Goal: Task Accomplishment & Management: Use online tool/utility

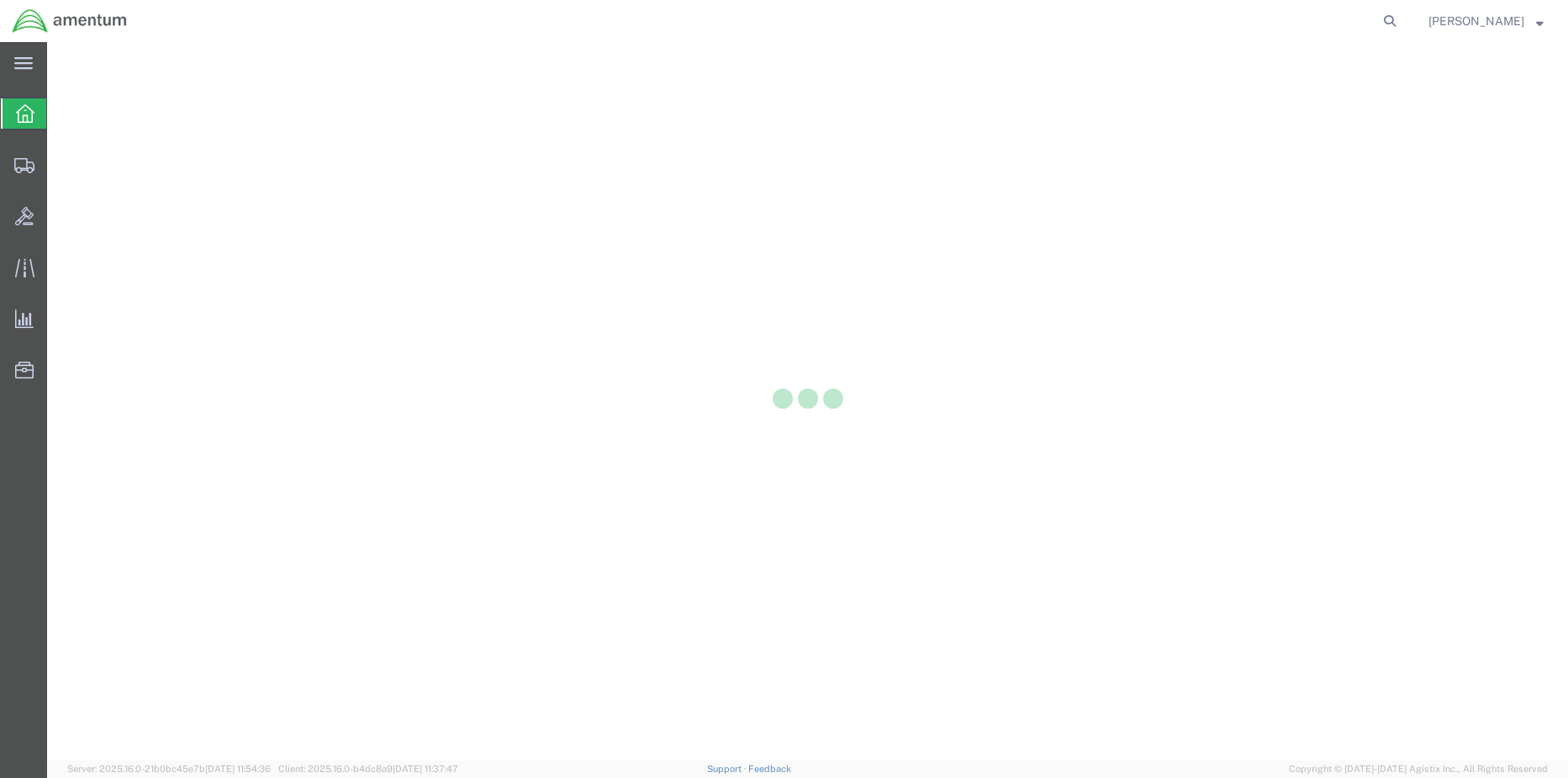
click at [19, 126] on div at bounding box center [24, 113] width 47 height 30
click at [90, 200] on div at bounding box center [807, 401] width 1521 height 718
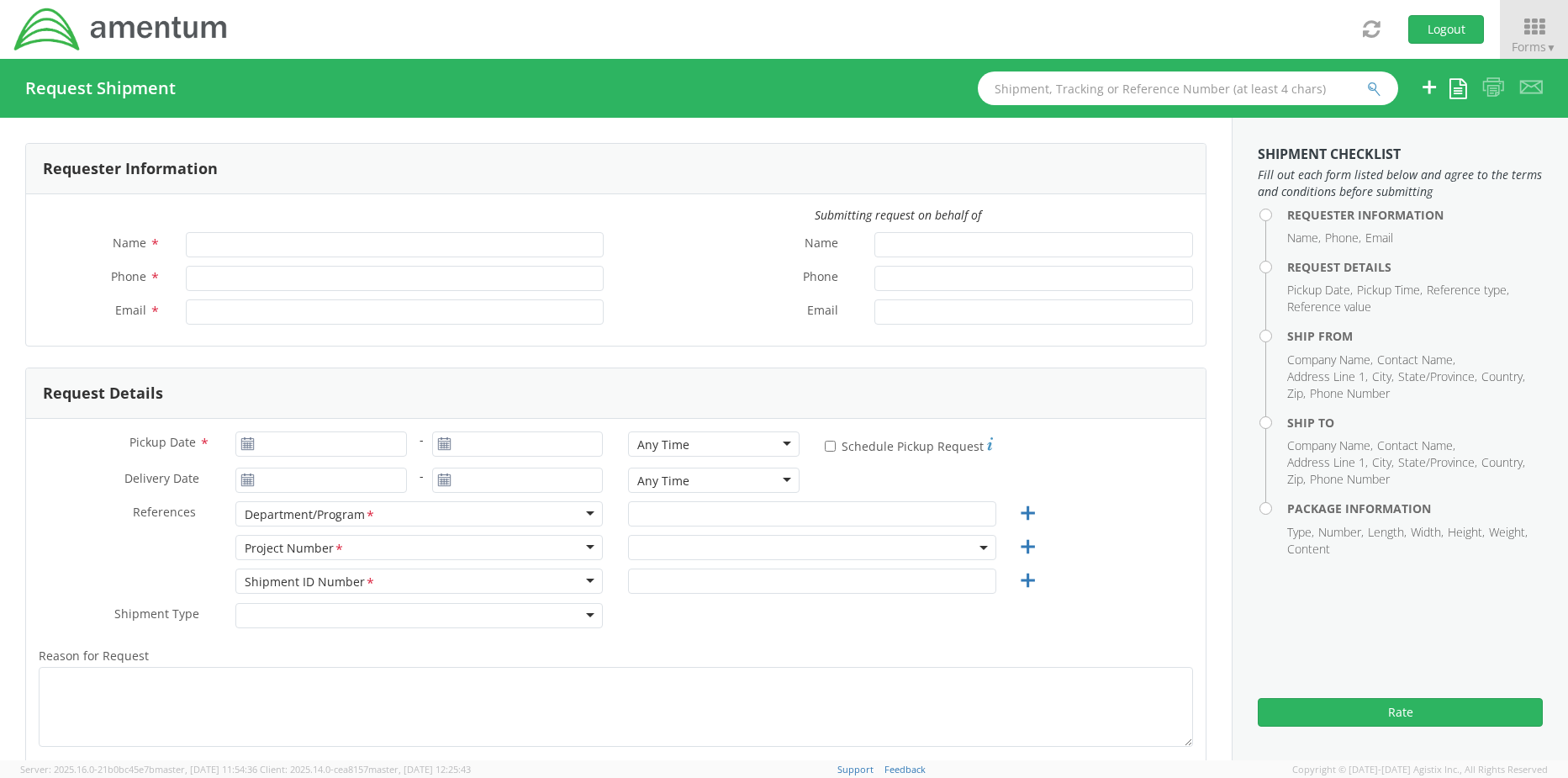
type input "Rebecca Thorstenson"
type input "+1-817-647-5013"
type input "rebecca.thorstenson@amentum.com"
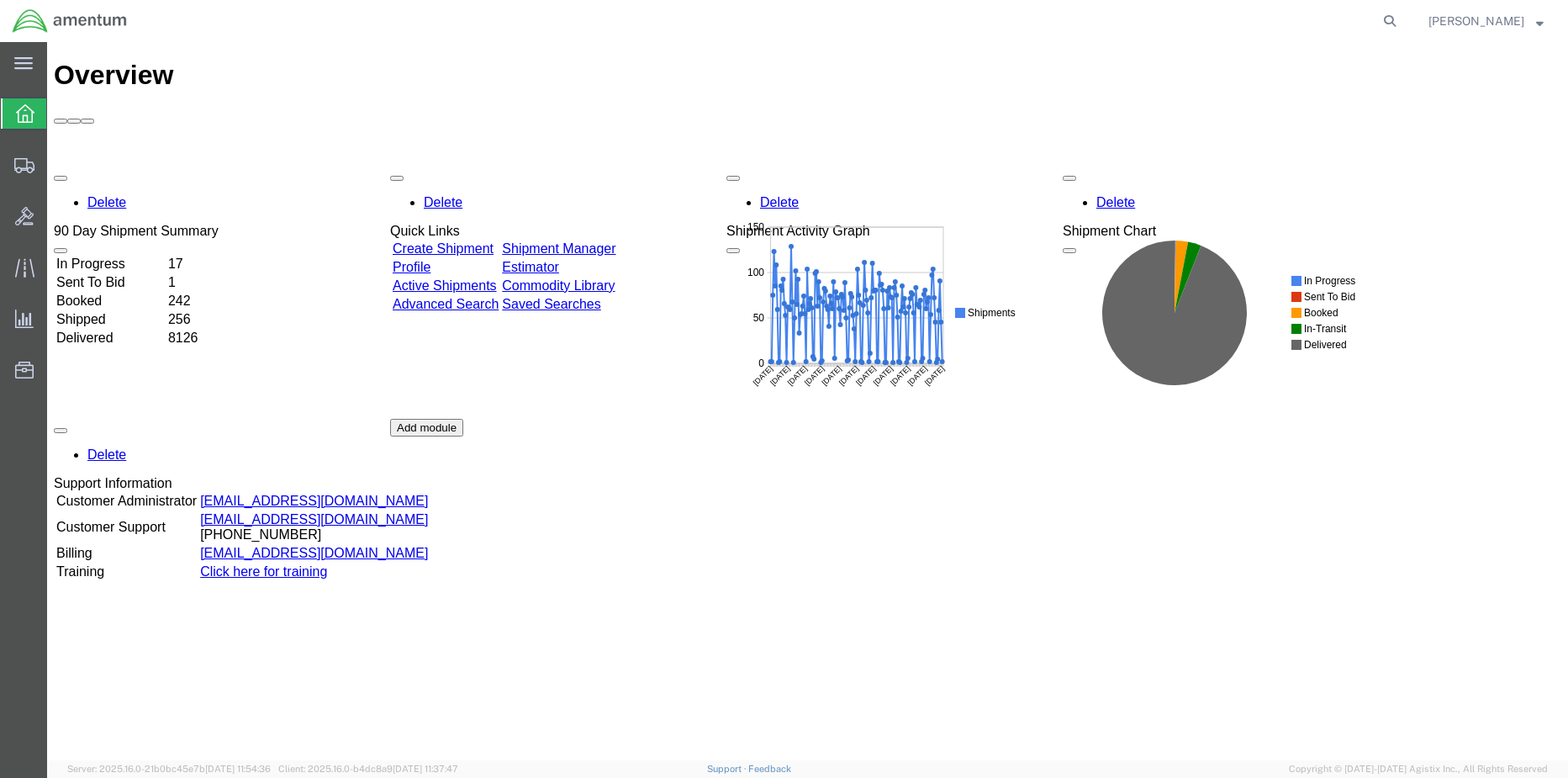
click at [603, 242] on link "Shipment Manager" at bounding box center [559, 248] width 113 height 15
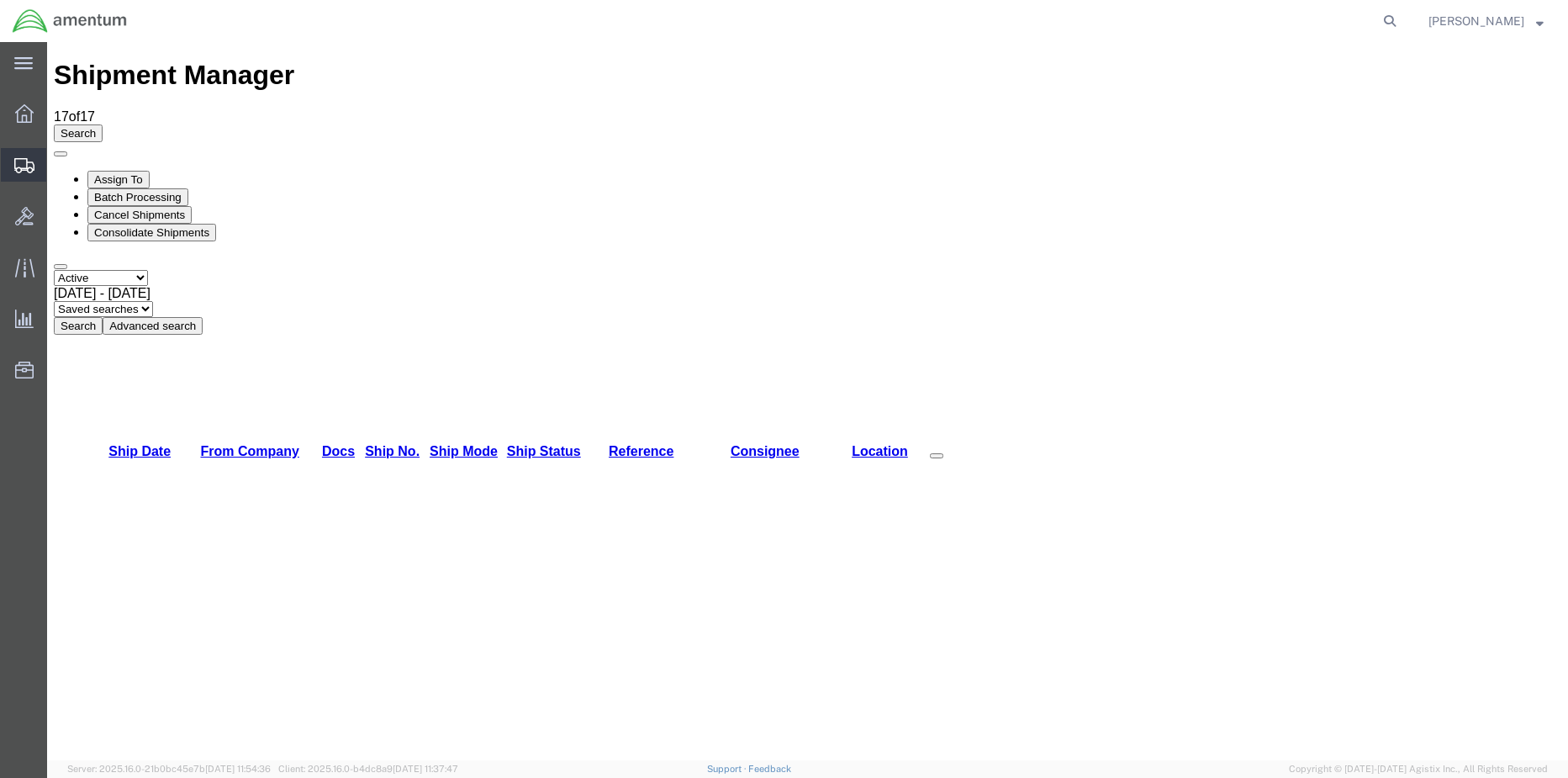
click at [0, 0] on span "Shipment Manager" at bounding box center [0, 0] width 0 height 0
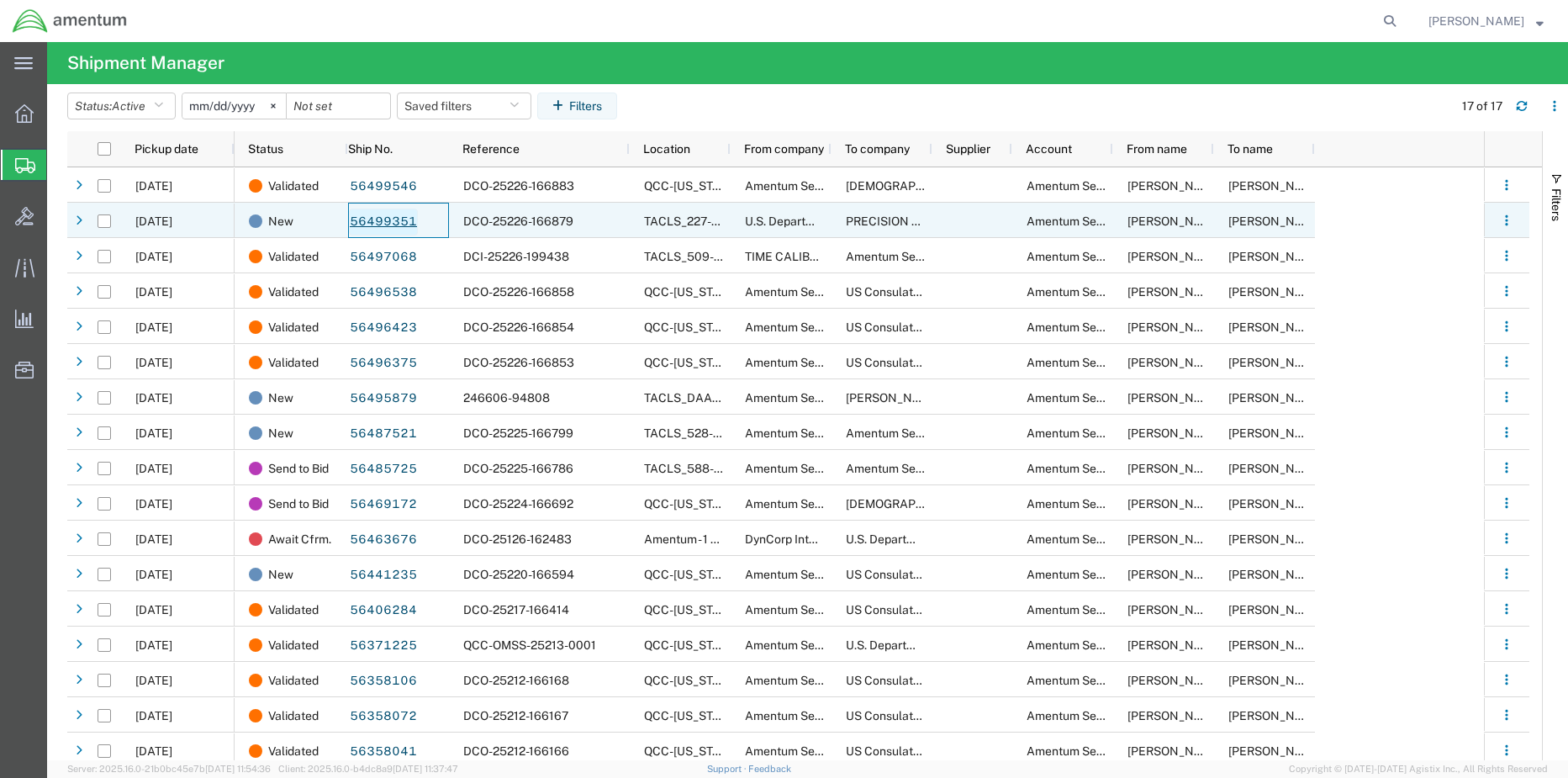
click at [377, 218] on link "56499351" at bounding box center [383, 221] width 69 height 27
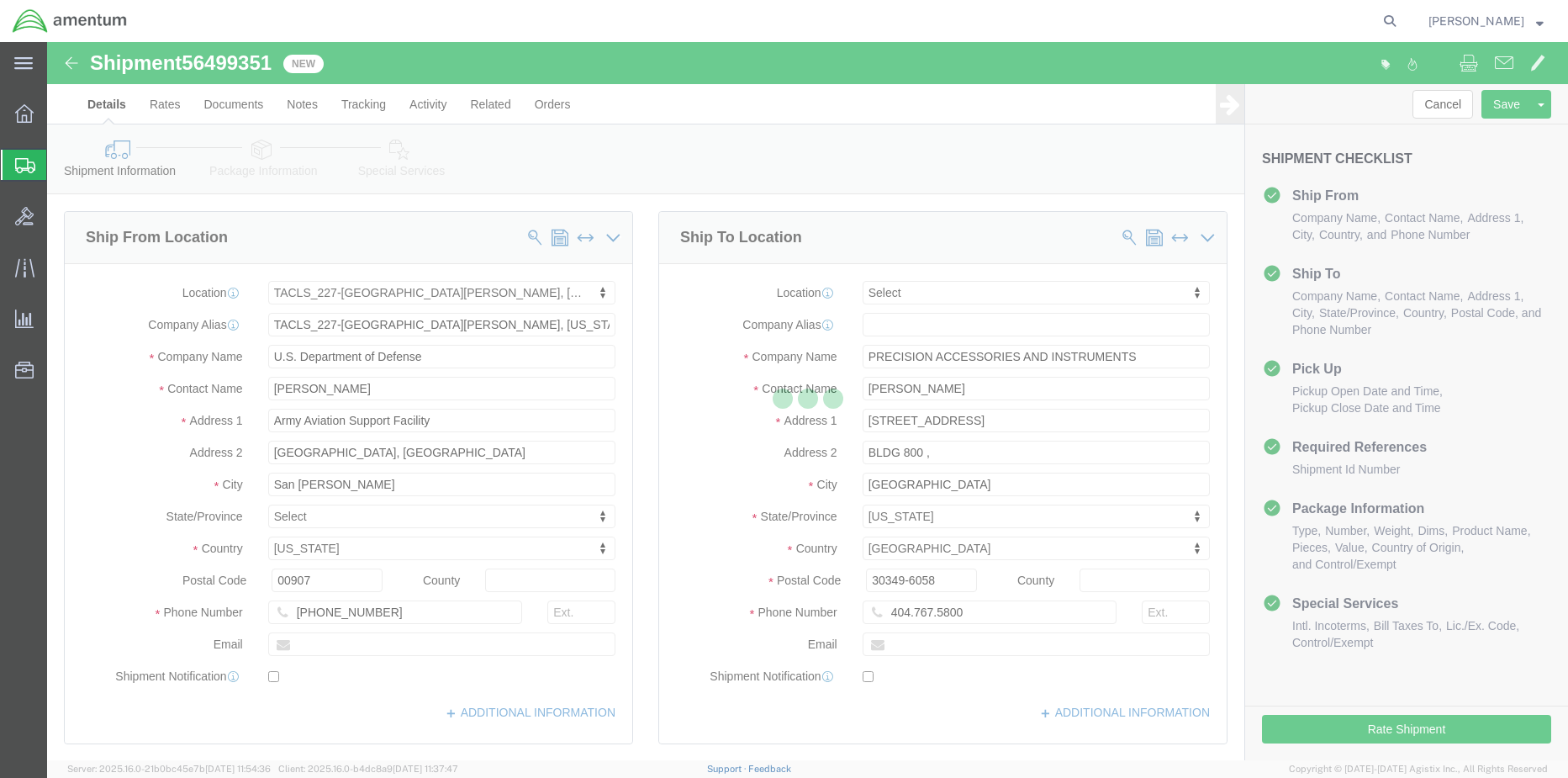
select select "42681"
select select
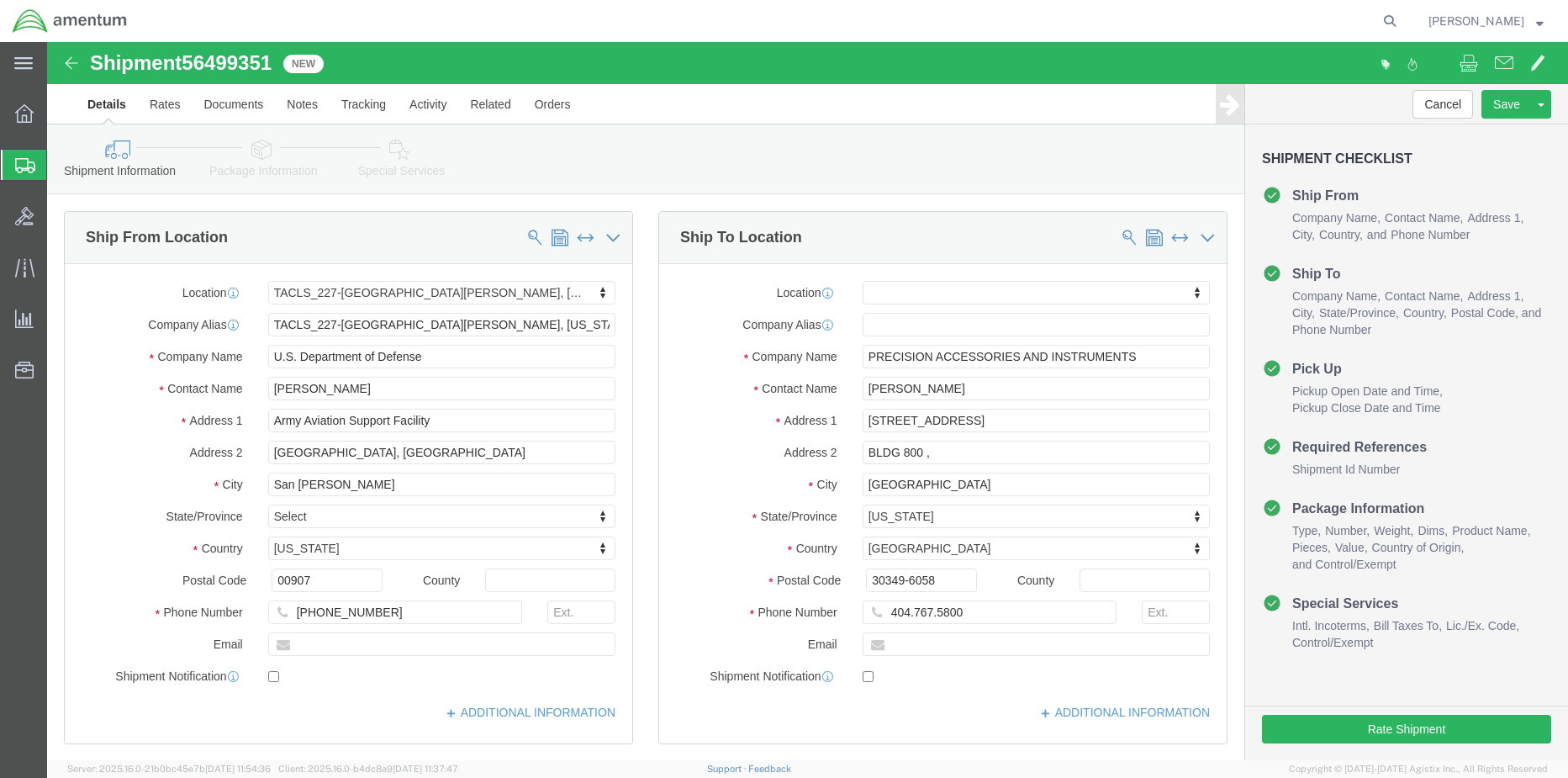
click link "Special Services"
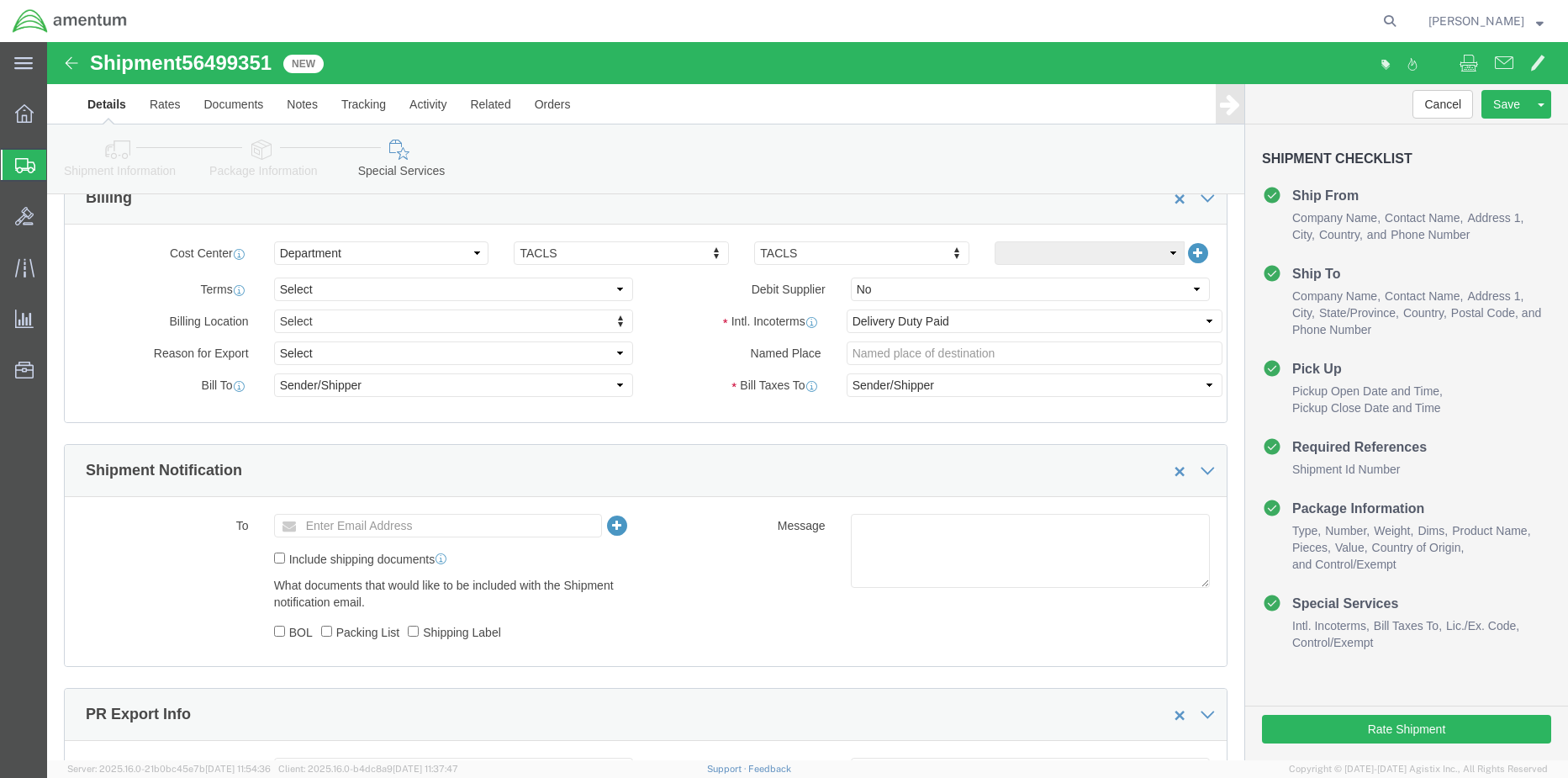
scroll to position [1008, 0]
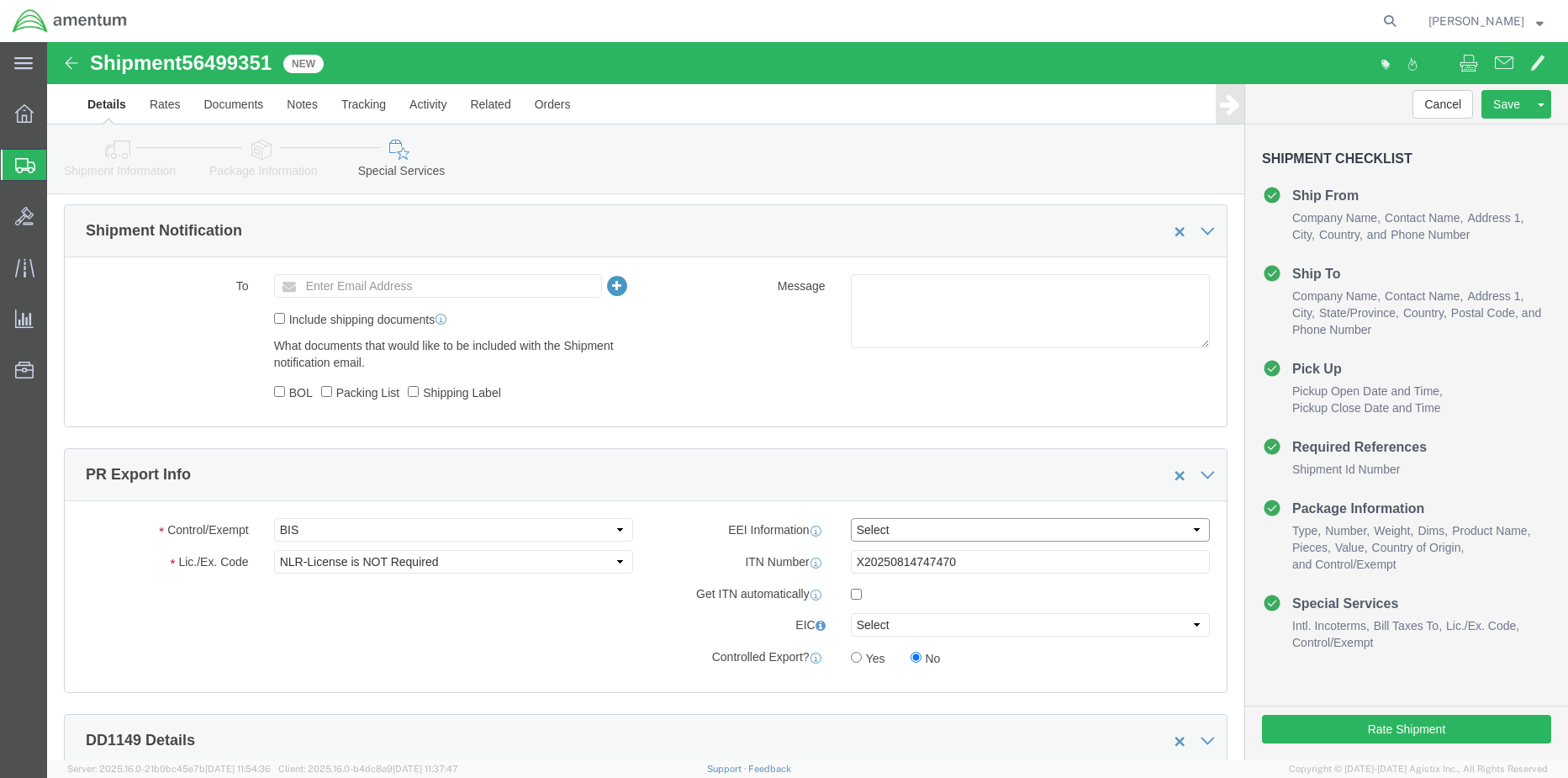
click select "Select AES-Direct EEI Carrier File EEI EEI Exempt"
select select "AESD"
click select "Select AES-Direct EEI Carrier File EEI EEI Exempt"
click button "Rate Shipment"
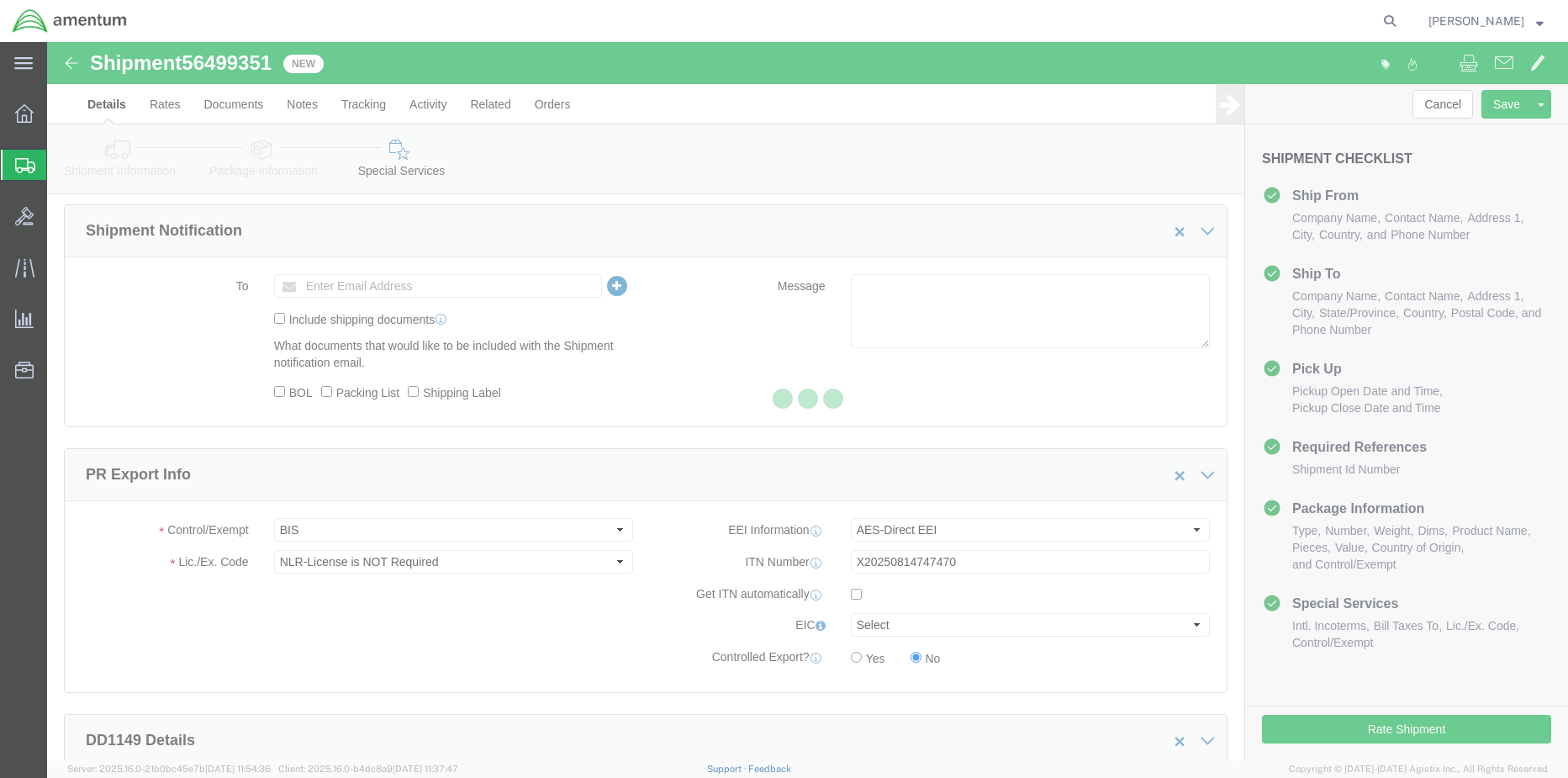
select select "42681"
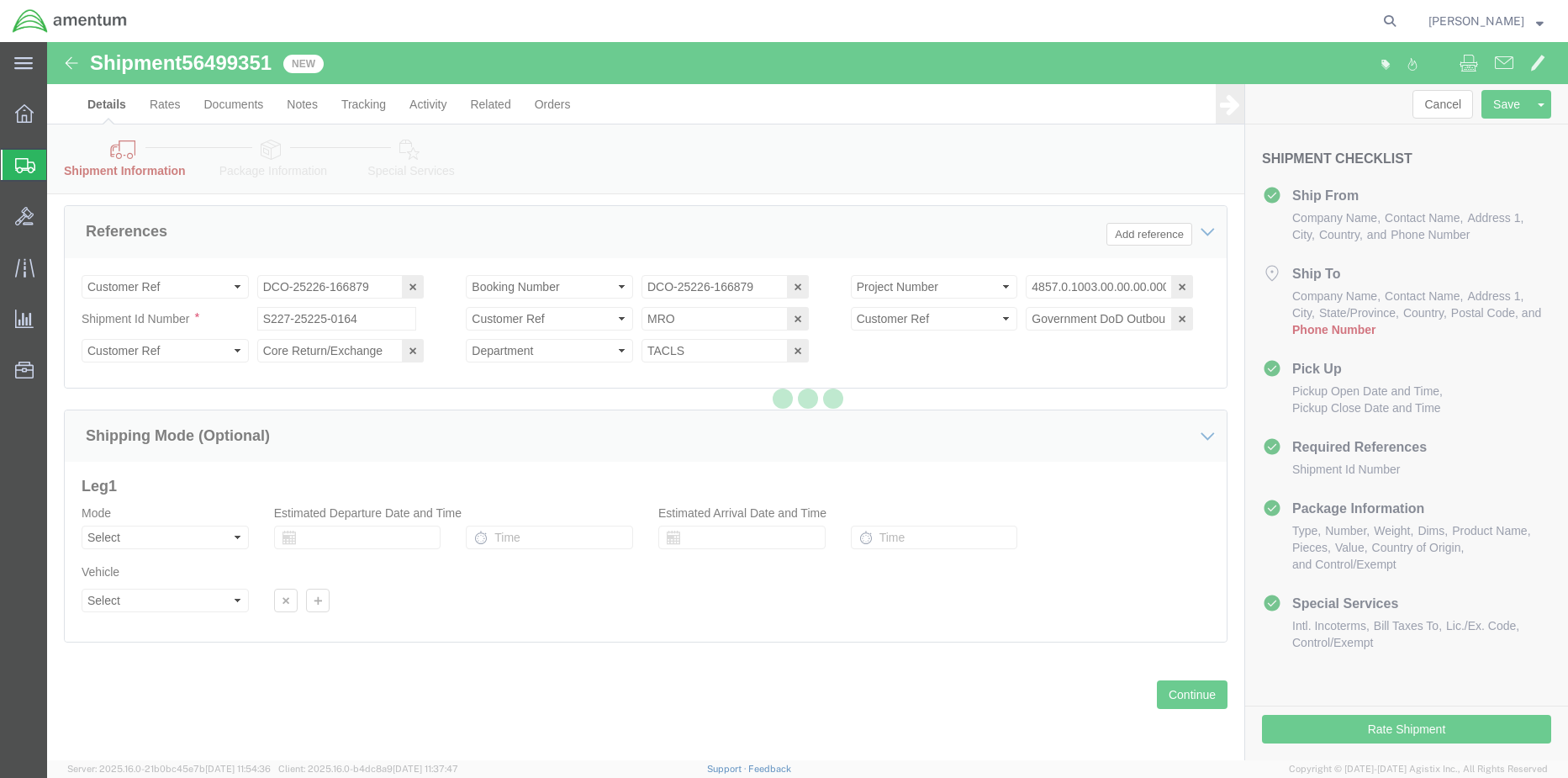
scroll to position [859, 0]
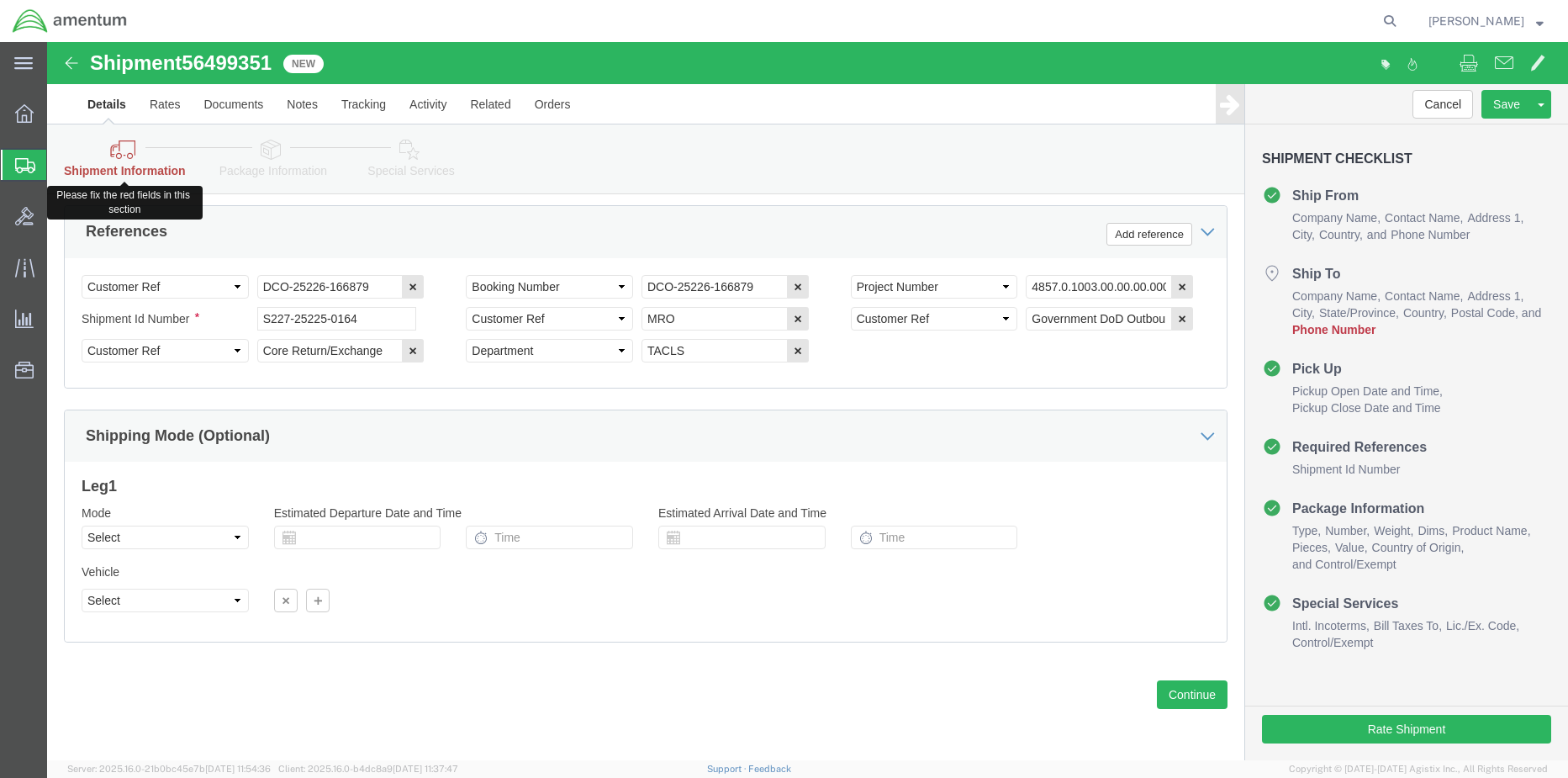
click icon
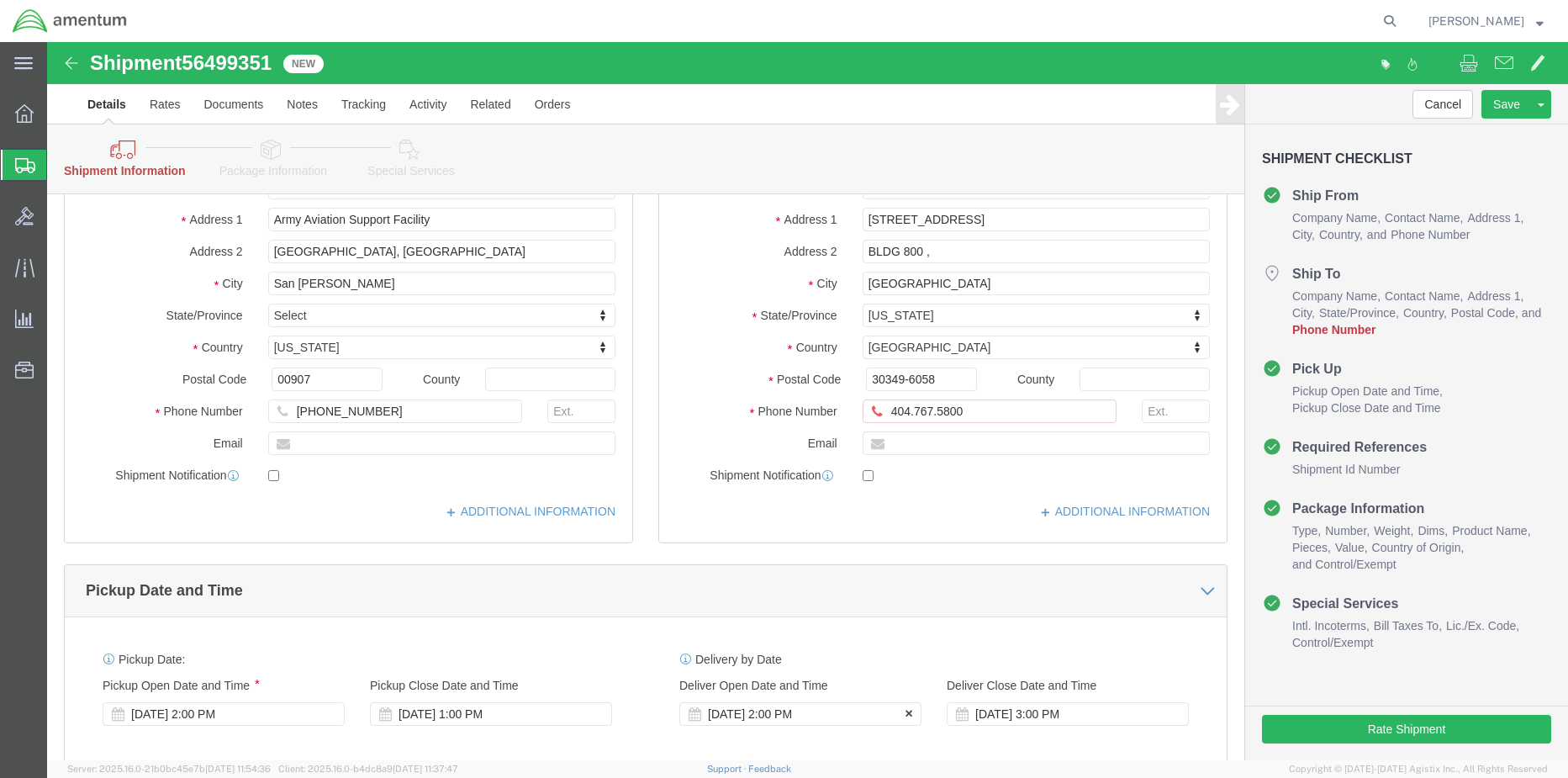
scroll to position [186, 0]
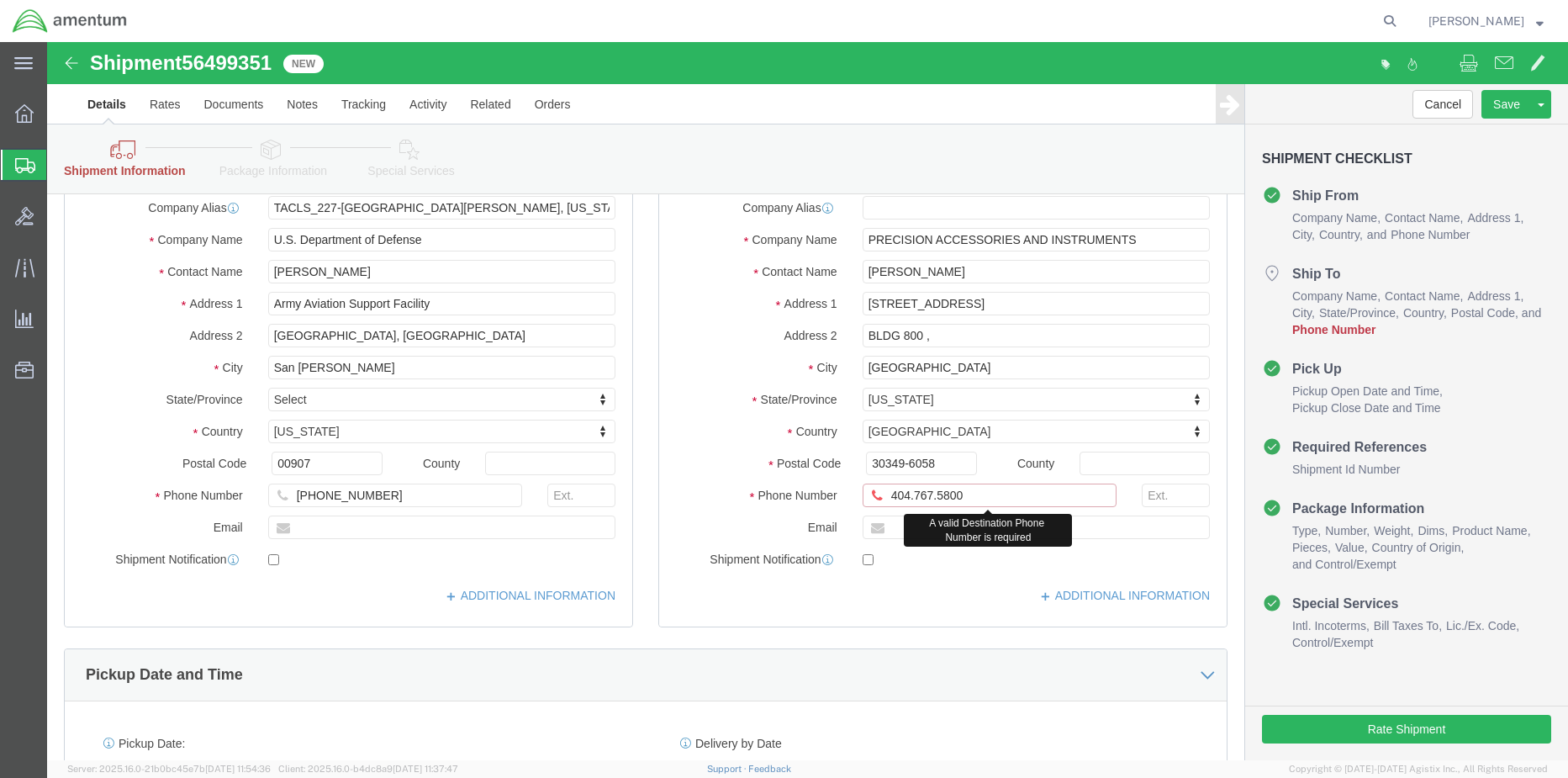
click input "404.767.5800"
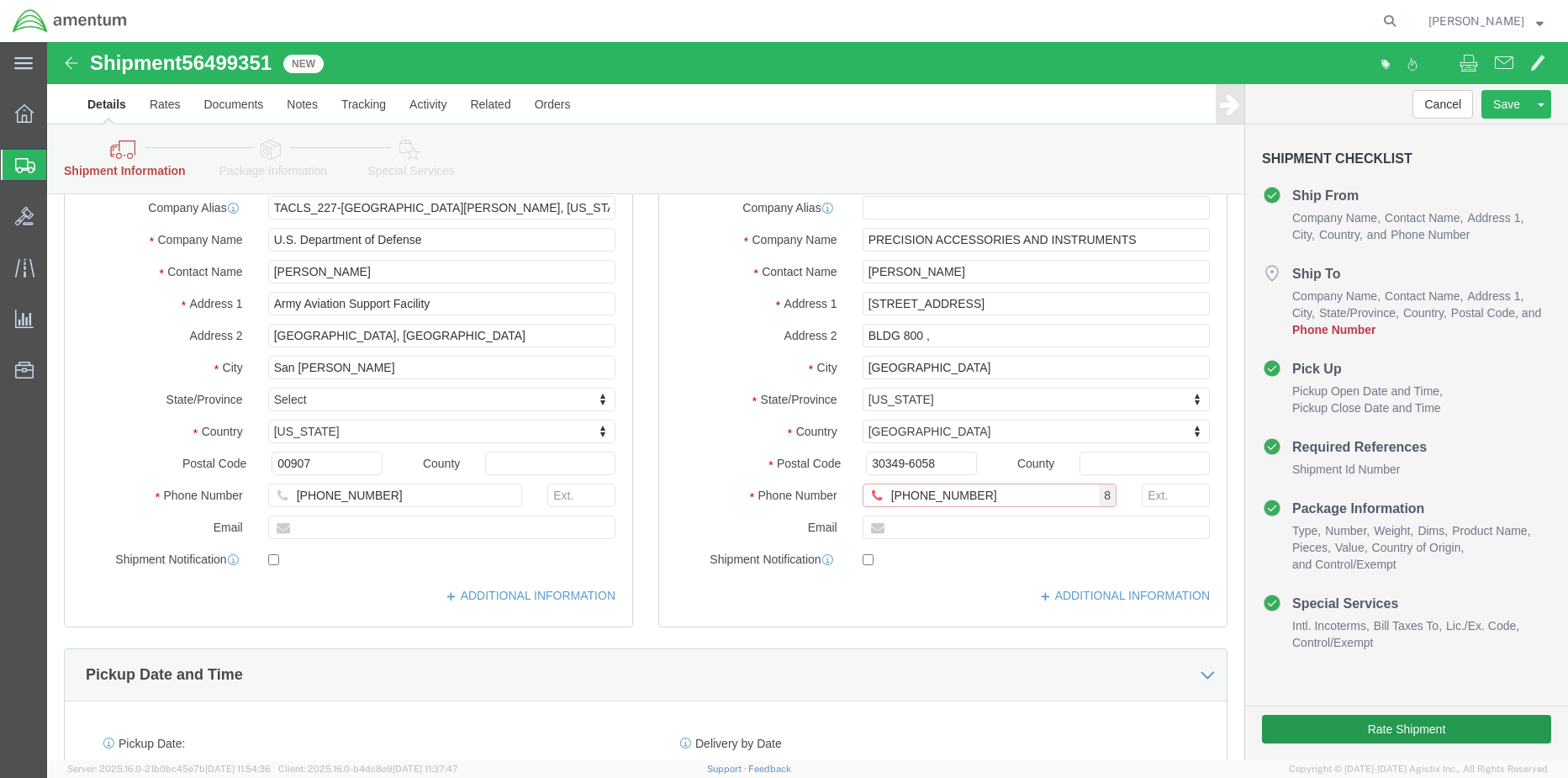
type input "404-767-5800"
click button "Rate Shipment"
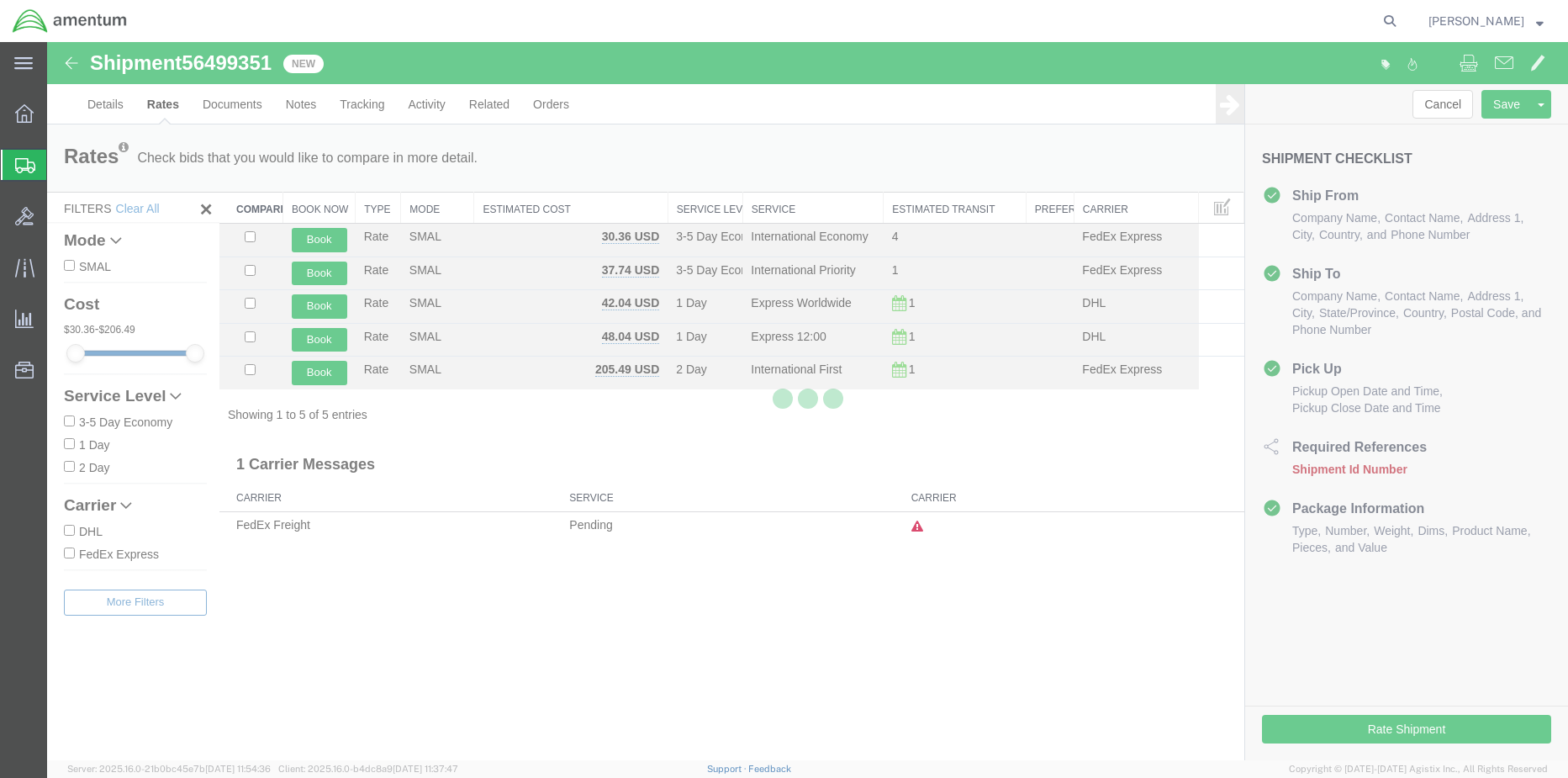
scroll to position [0, 0]
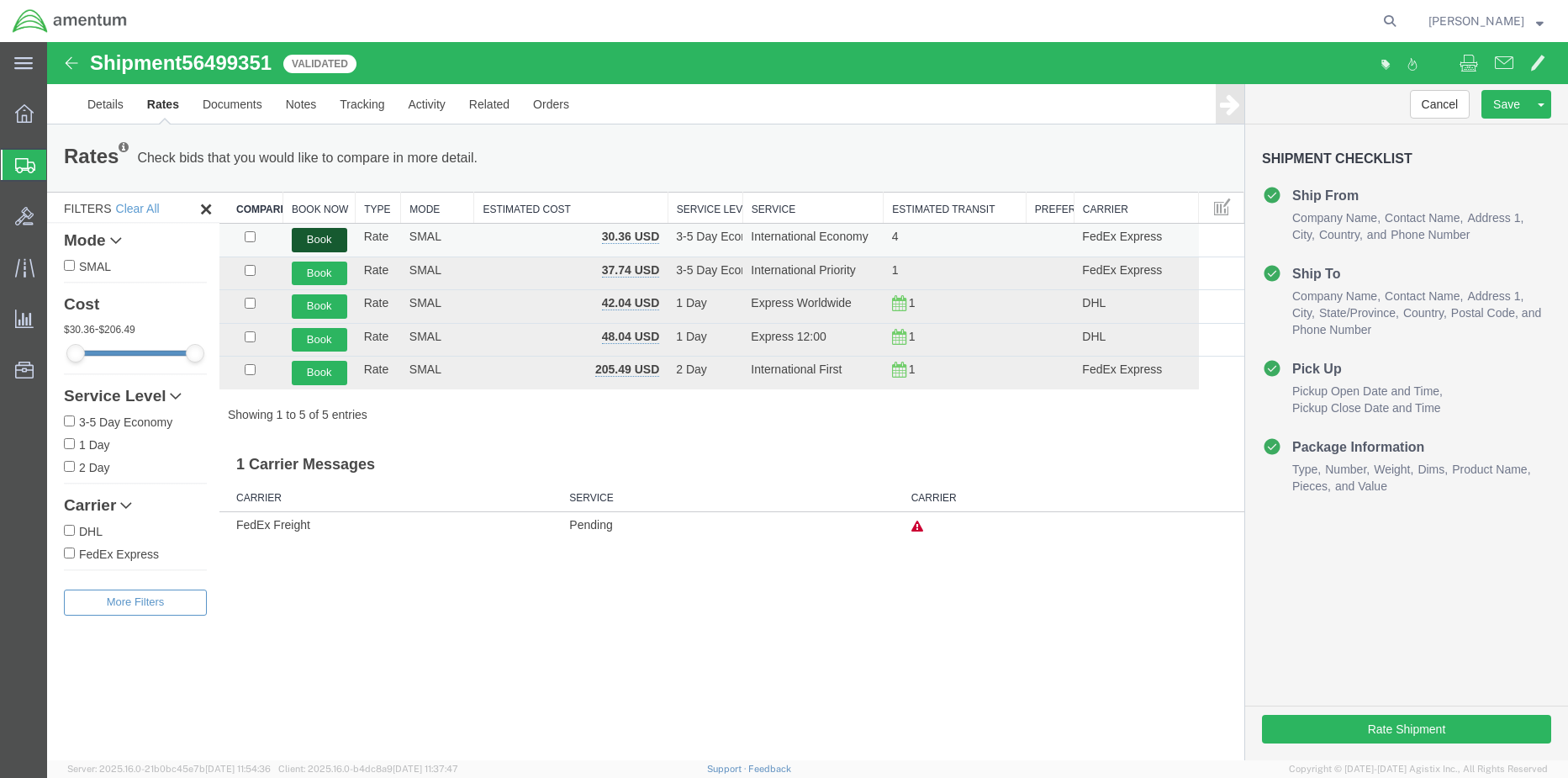
click at [320, 239] on button "Book" at bounding box center [319, 240] width 56 height 24
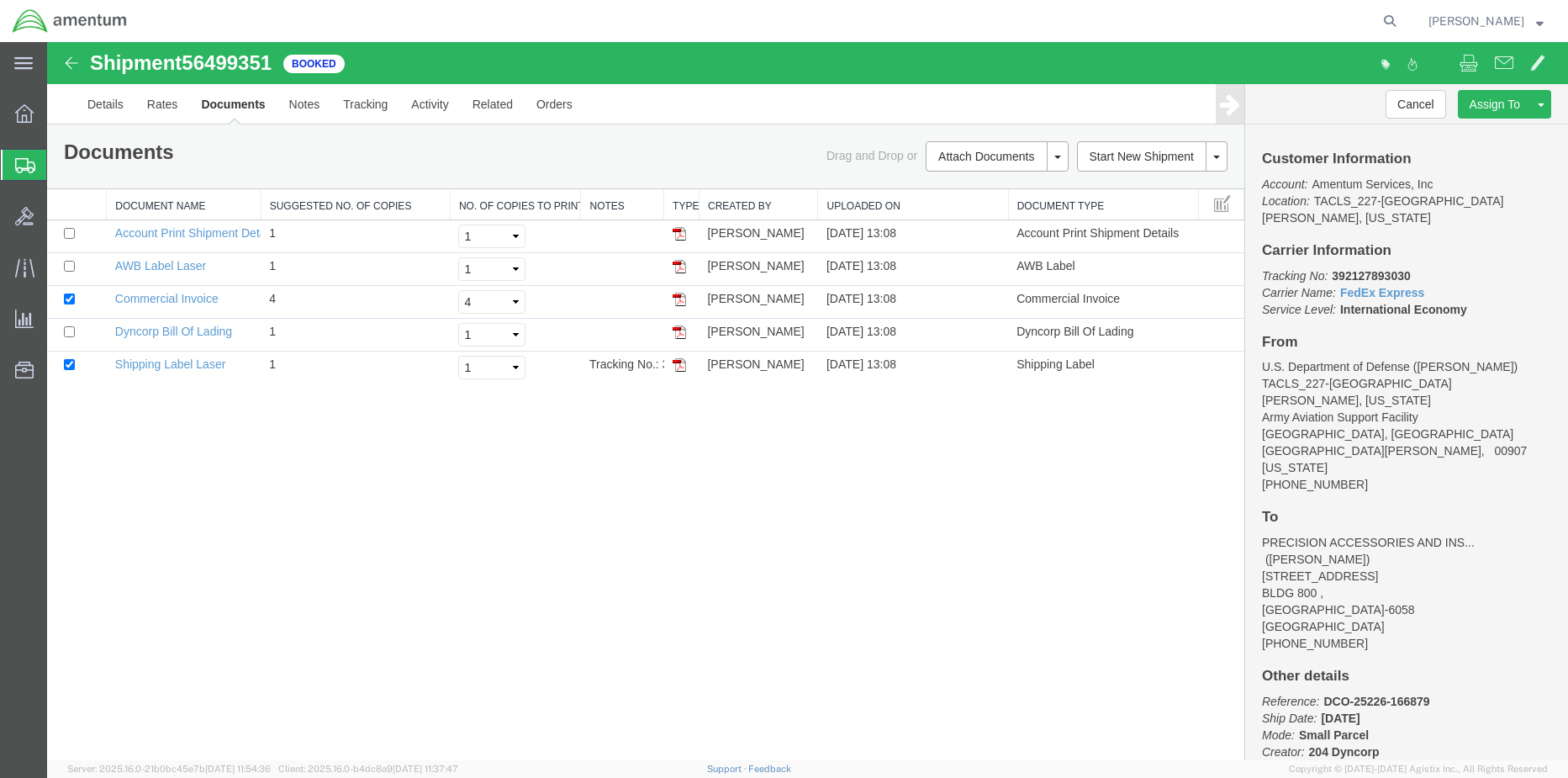
drag, startPoint x: 681, startPoint y: 364, endPoint x: 1551, endPoint y: 400, distance: 870.7
click at [681, 364] on img at bounding box center [679, 365] width 14 height 14
click at [678, 266] on img at bounding box center [679, 266] width 14 height 14
